Goal: Transaction & Acquisition: Purchase product/service

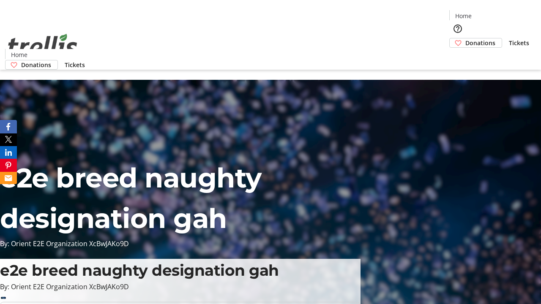
click at [466, 38] on span "Donations" at bounding box center [481, 42] width 30 height 9
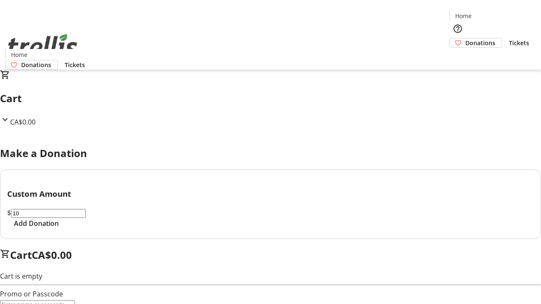
click at [59, 229] on span "Add Donation" at bounding box center [36, 224] width 45 height 10
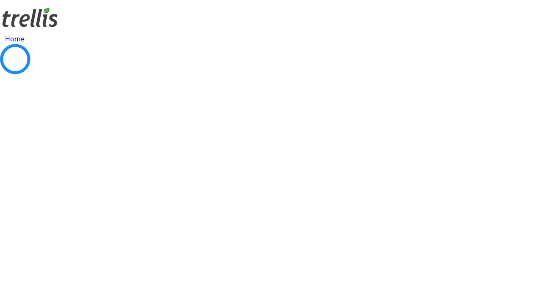
select select "CA"
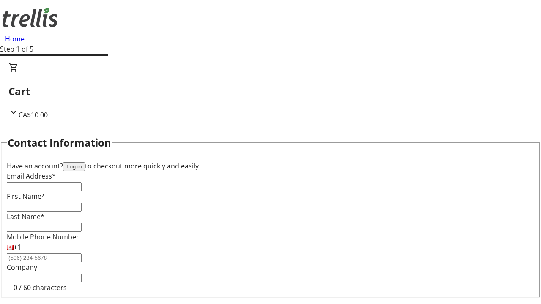
click at [85, 162] on button "Log in" at bounding box center [74, 166] width 22 height 9
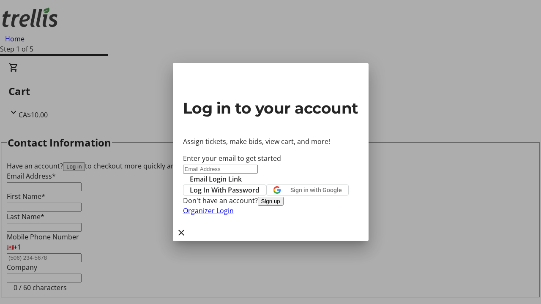
click at [260, 185] on span "Log In With Password" at bounding box center [225, 190] width 70 height 10
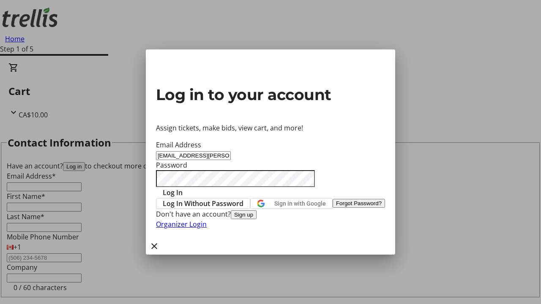
type input "[EMAIL_ADDRESS][PERSON_NAME][DOMAIN_NAME]"
click at [183, 188] on span "Log In" at bounding box center [173, 193] width 20 height 10
